Goal: Check status: Check status

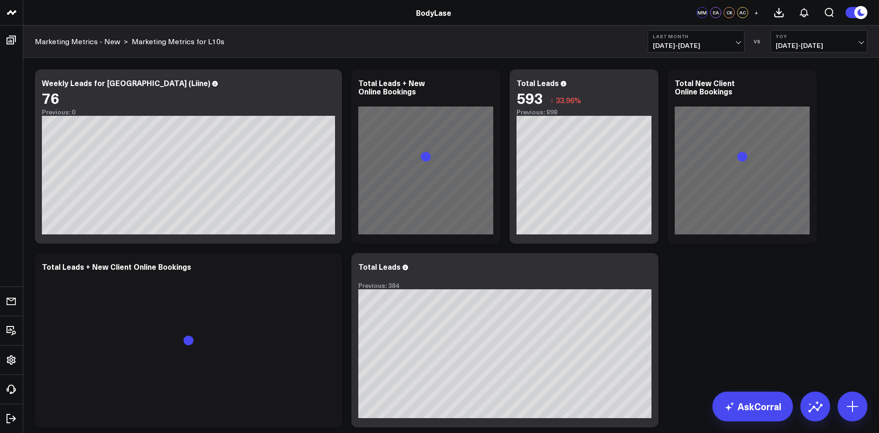
click at [732, 39] on b "Last Month" at bounding box center [696, 37] width 87 height 6
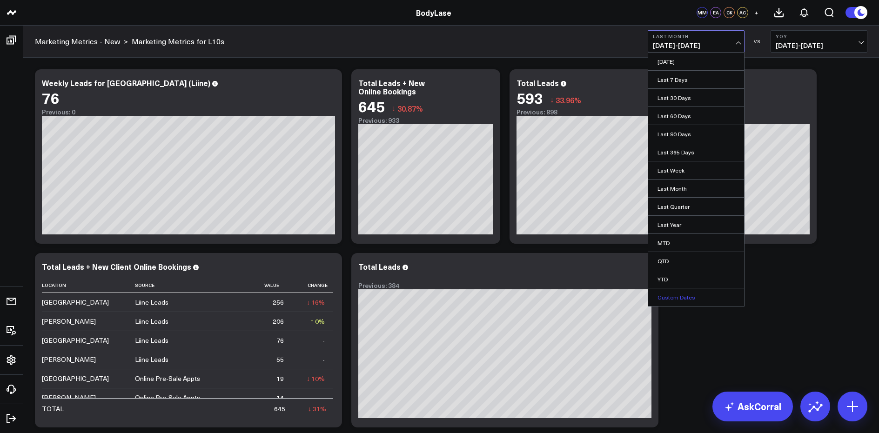
click at [674, 296] on link "Custom Dates" at bounding box center [696, 298] width 96 height 18
select select "8"
select select "2025"
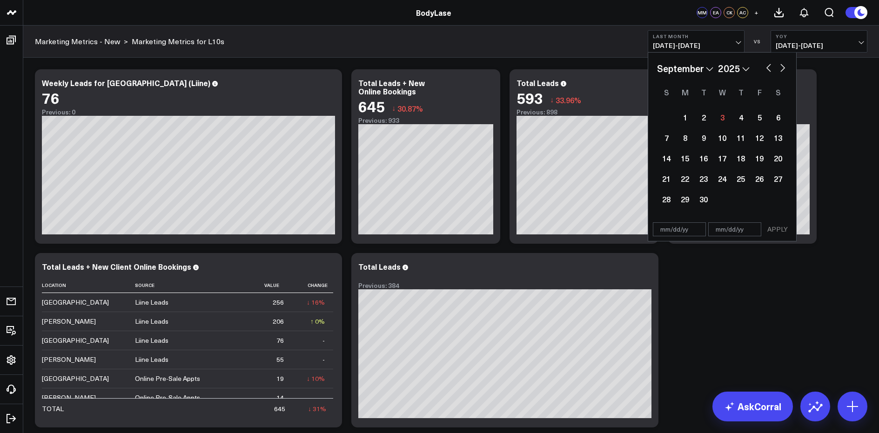
click at [701, 68] on select "January February March April May June July August September October November De…" at bounding box center [685, 68] width 56 height 14
click at [657, 61] on select "January February March April May June July August September October November De…" at bounding box center [685, 68] width 56 height 14
click at [687, 67] on select "January February March April May June July August September October November De…" at bounding box center [685, 68] width 56 height 14
select select "7"
select select "2025"
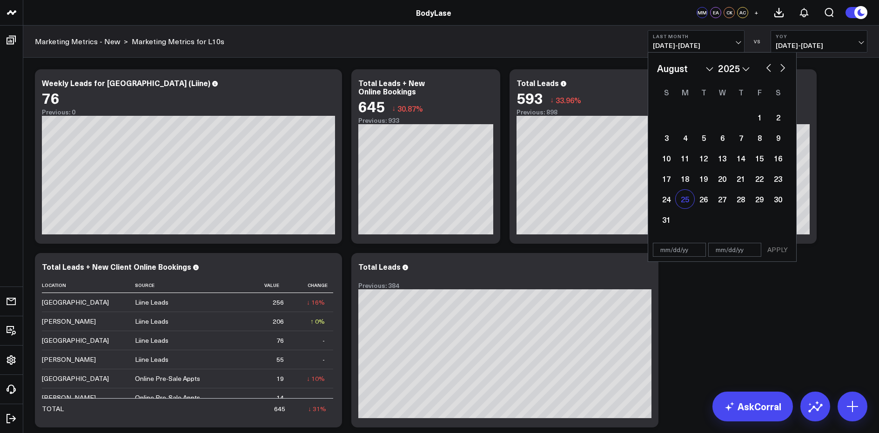
click at [683, 198] on div "25" at bounding box center [685, 199] width 19 height 19
type input "[DATE]"
select select "7"
select select "2025"
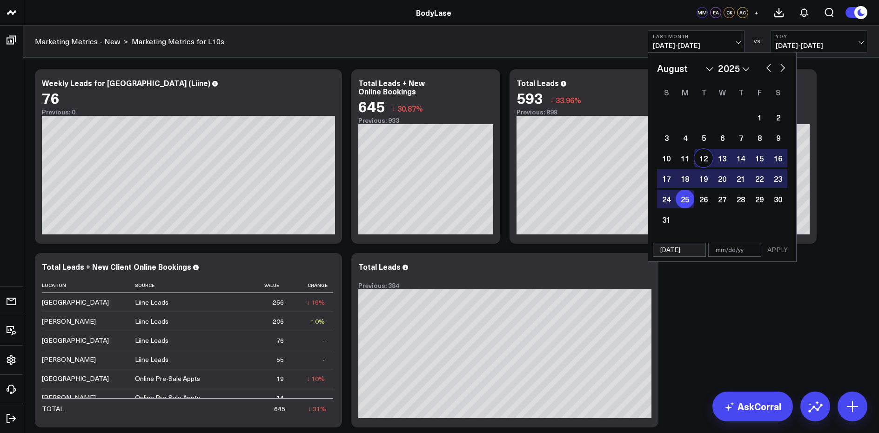
click at [782, 68] on button "button" at bounding box center [782, 66] width 9 height 11
select select "8"
select select "2025"
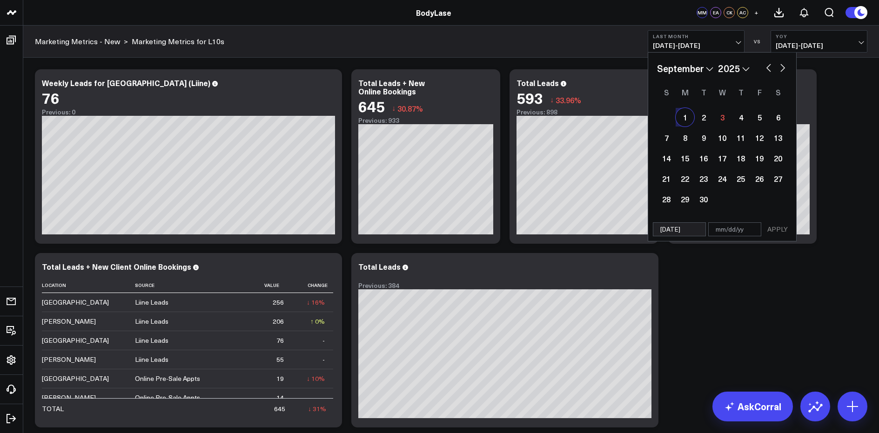
click at [767, 67] on button "button" at bounding box center [768, 66] width 9 height 11
select select "7"
select select "2025"
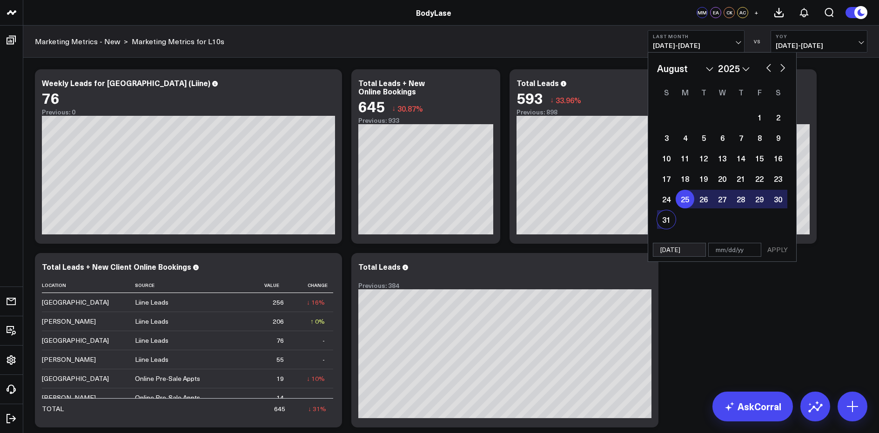
click at [670, 221] on div "31" at bounding box center [666, 219] width 19 height 19
type input "[DATE]"
select select "7"
select select "2025"
click at [782, 247] on button "APPLY" at bounding box center [778, 250] width 28 height 14
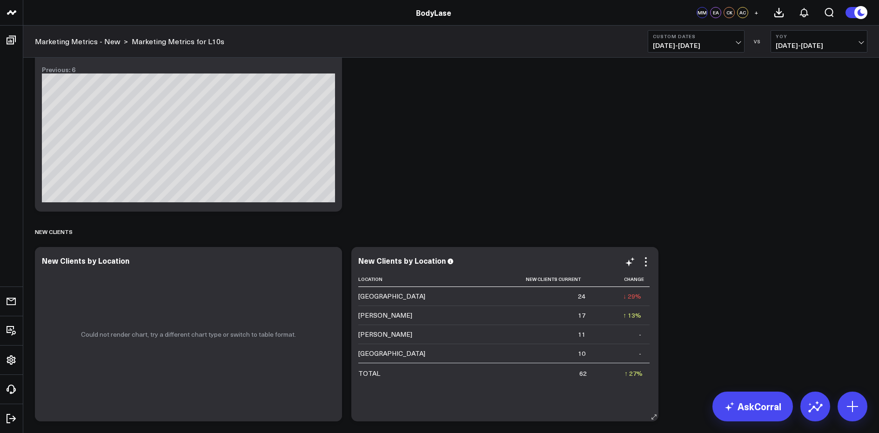
scroll to position [766, 0]
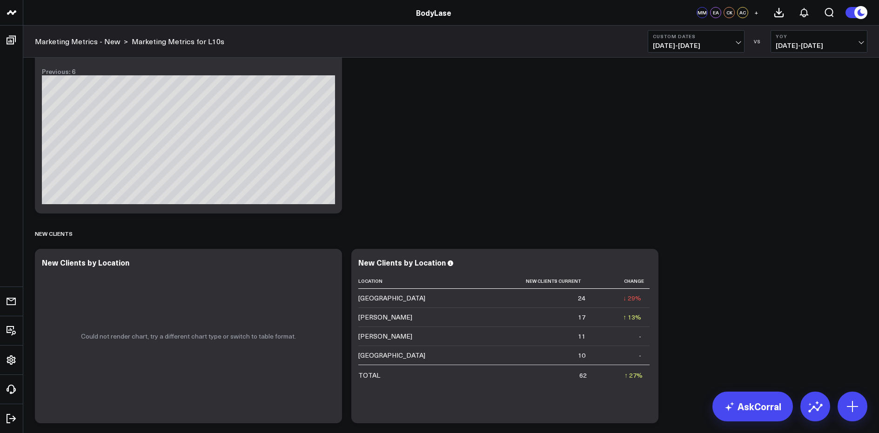
click at [724, 46] on span "[DATE] - [DATE]" at bounding box center [696, 45] width 87 height 7
click at [678, 295] on link "Custom Dates" at bounding box center [696, 298] width 96 height 18
select select "8"
select select "2025"
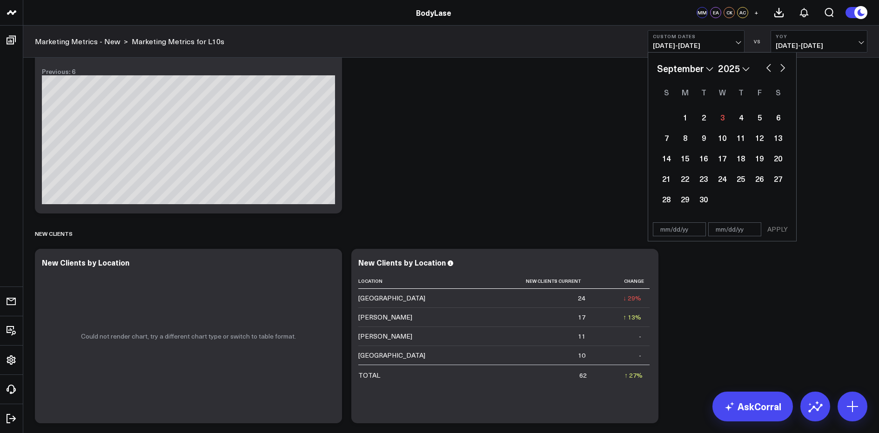
click at [692, 71] on select "January February March April May June July August September October November De…" at bounding box center [685, 68] width 56 height 14
select select "7"
select select "2025"
click at [688, 178] on div "18" at bounding box center [685, 178] width 19 height 19
type input "[DATE]"
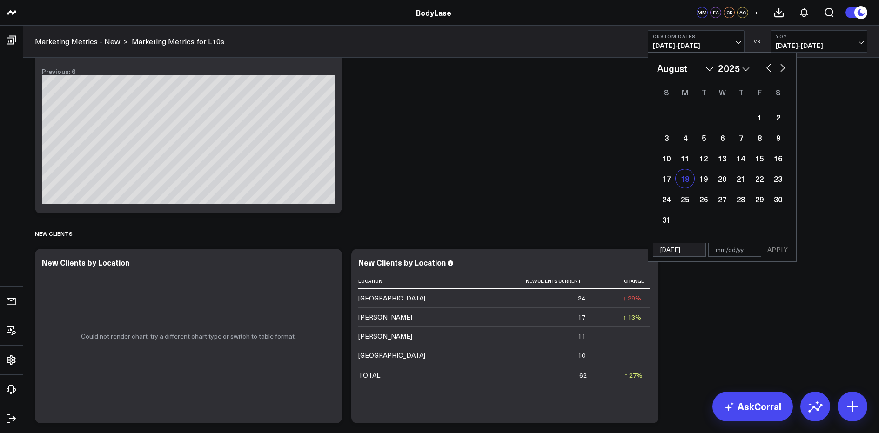
select select "7"
select select "2025"
click at [667, 198] on div "24" at bounding box center [666, 199] width 19 height 19
type input "[DATE]"
select select "7"
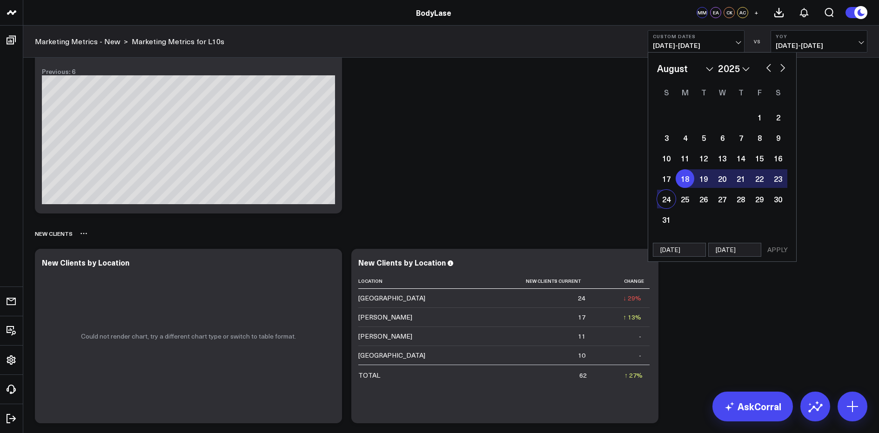
select select "2025"
click at [787, 250] on button "APPLY" at bounding box center [778, 250] width 28 height 14
